Goal: Task Accomplishment & Management: Use online tool/utility

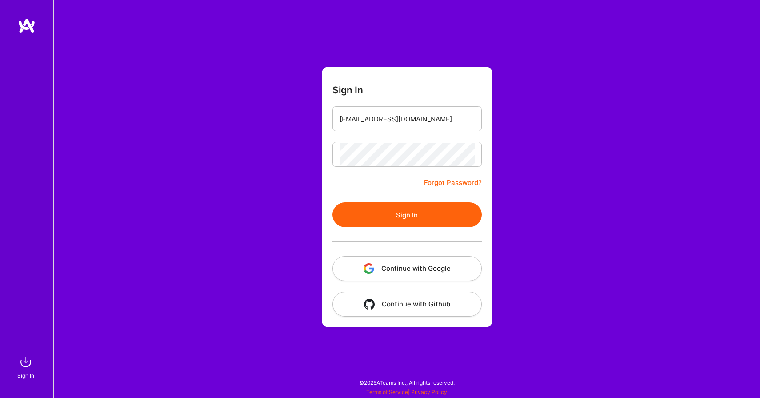
click at [407, 217] on button "Sign In" at bounding box center [407, 214] width 149 height 25
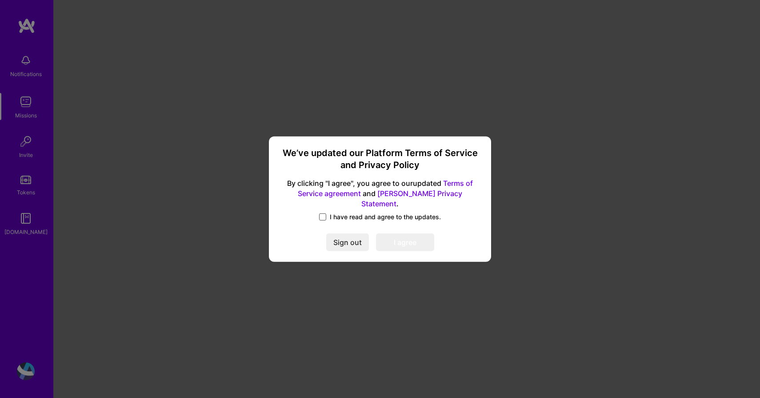
click at [325, 213] on span at bounding box center [322, 216] width 7 height 7
click at [0, 0] on input "I have read and agree to the updates." at bounding box center [0, 0] width 0 height 0
click at [394, 233] on button "I agree" at bounding box center [405, 242] width 58 height 18
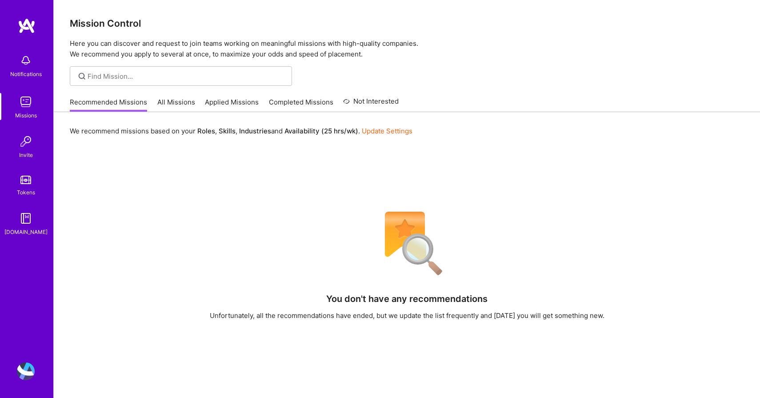
click at [31, 24] on img at bounding box center [27, 26] width 18 height 16
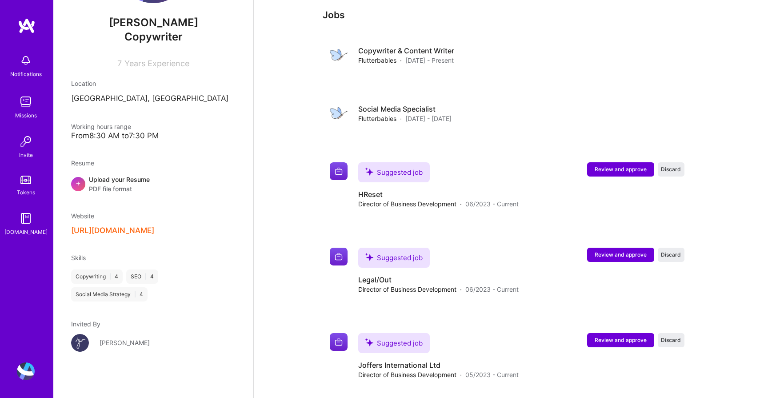
scroll to position [638, 0]
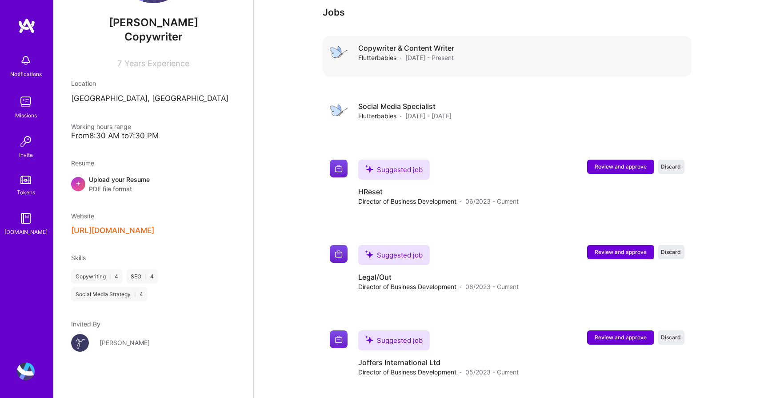
click at [416, 49] on h4 "Copywriter & Content Writer" at bounding box center [406, 48] width 96 height 10
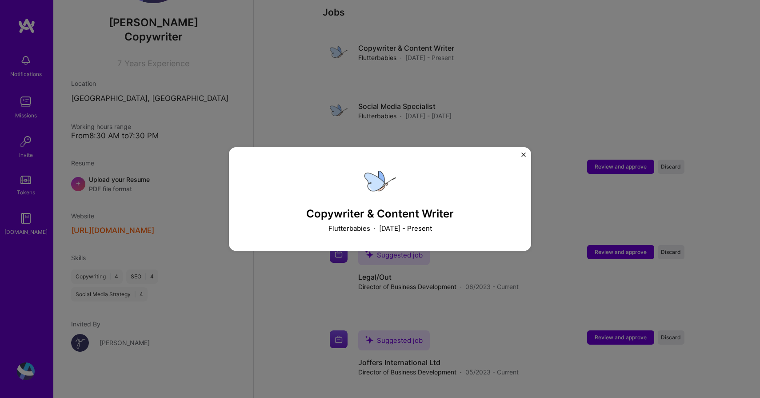
click at [505, 105] on div "Copywriter & Content Writer Flutterbabies · [DATE] - Present" at bounding box center [380, 199] width 760 height 398
